Goal: Find specific page/section: Find specific page/section

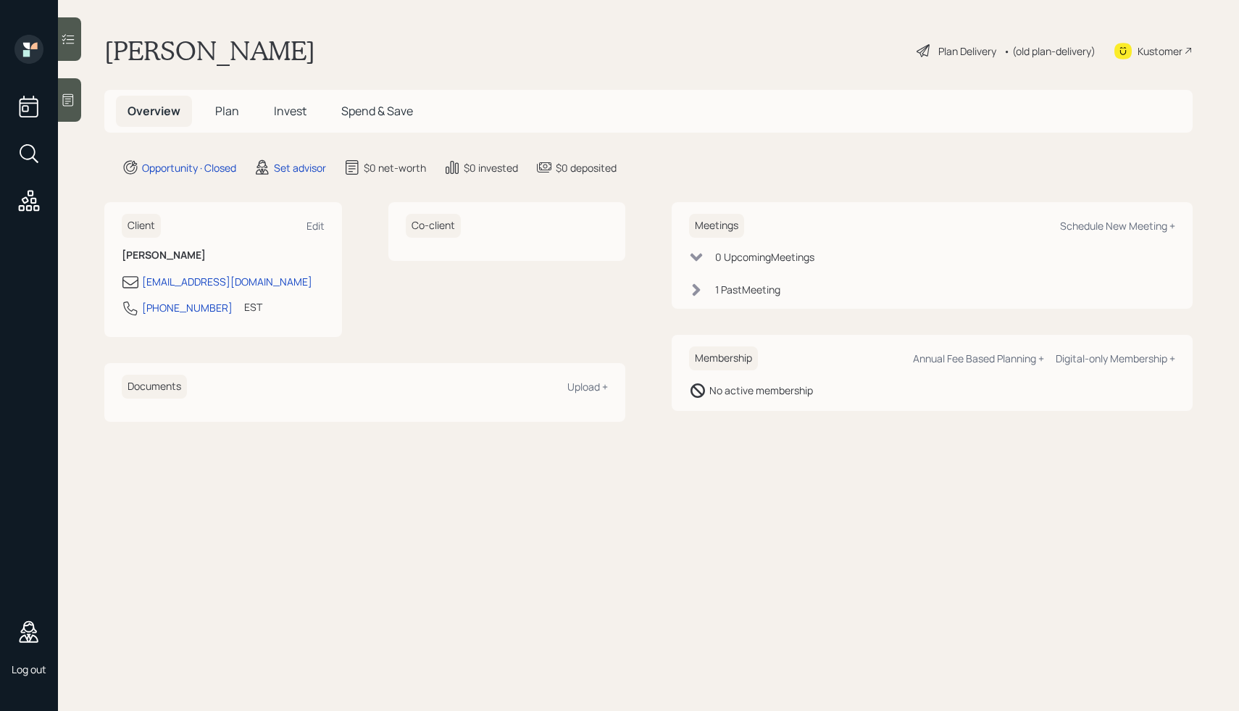
click at [38, 196] on icon at bounding box center [29, 201] width 26 height 26
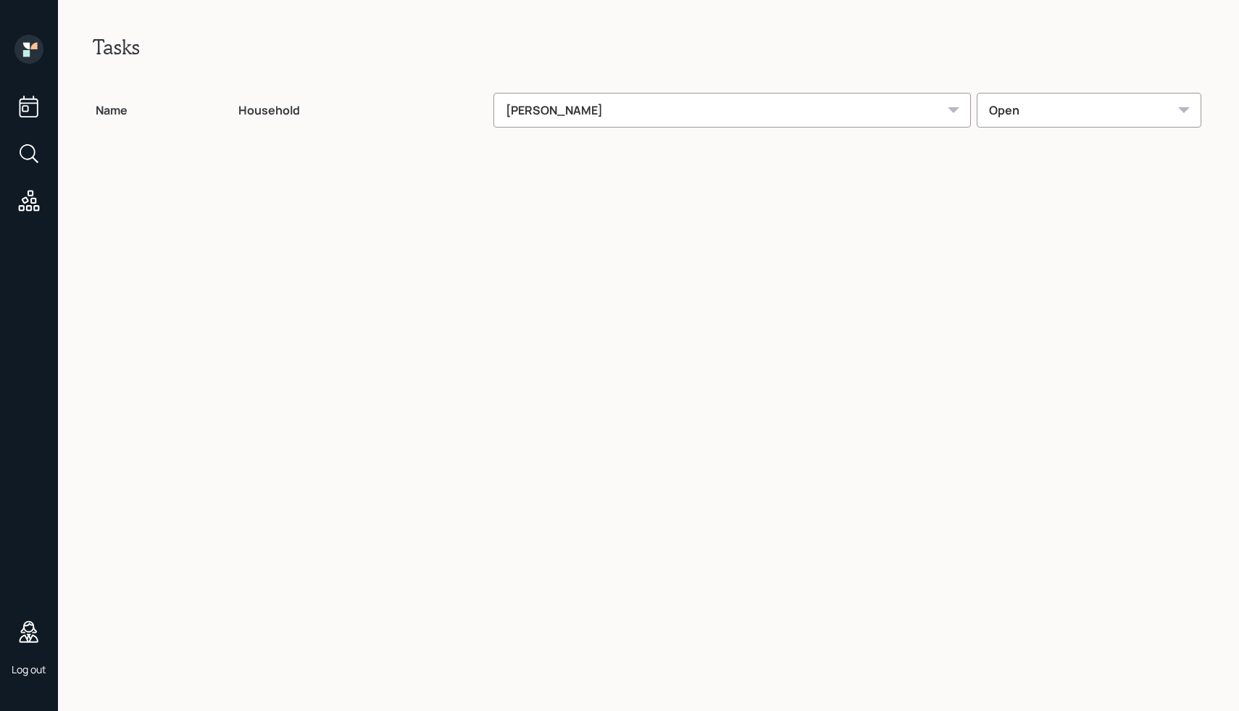
click at [36, 113] on icon at bounding box center [29, 106] width 26 height 26
